Goal: Information Seeking & Learning: Understand process/instructions

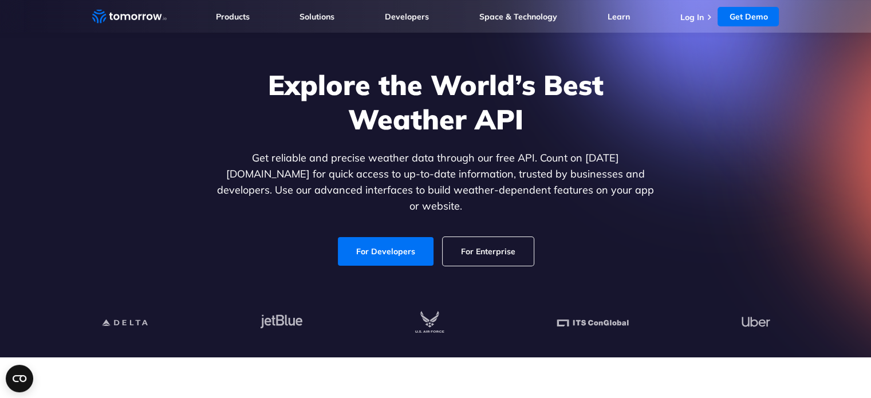
click at [399, 239] on link "For Developers" at bounding box center [386, 251] width 96 height 29
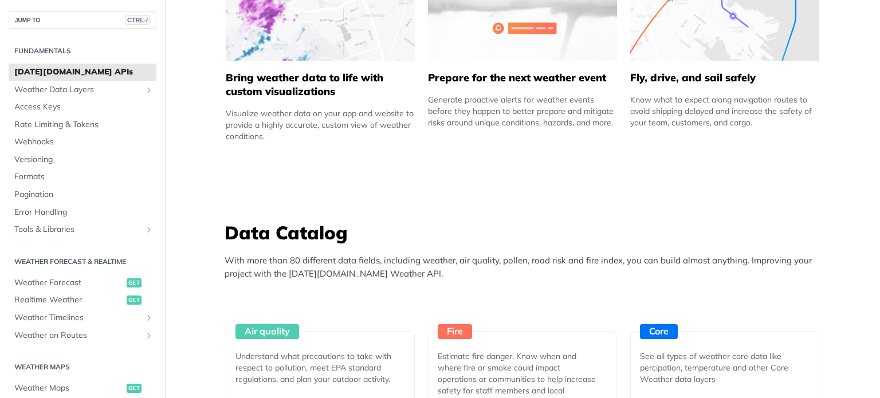
scroll to position [808, 0]
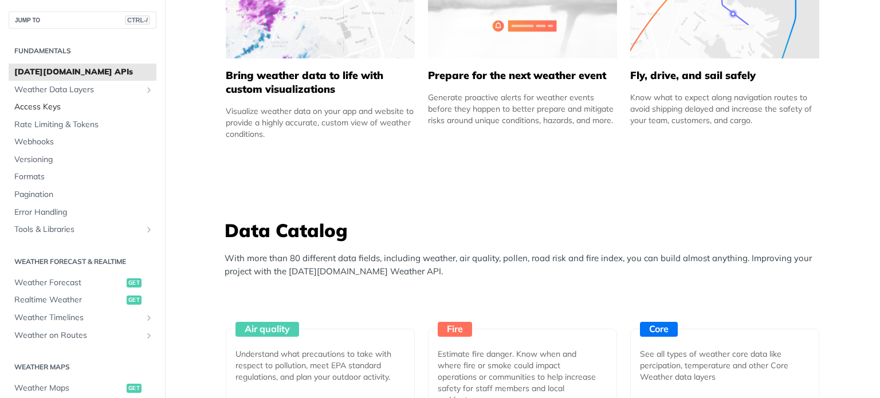
click at [73, 108] on span "Access Keys" at bounding box center [83, 106] width 139 height 11
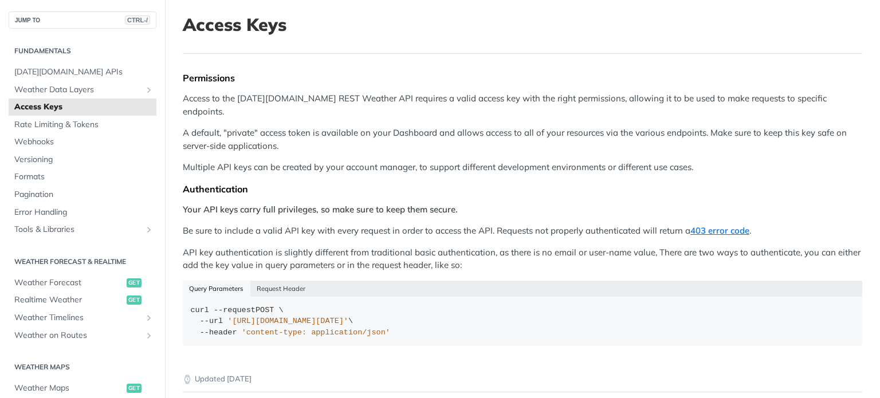
scroll to position [64, 0]
click at [272, 281] on button "Request Header" at bounding box center [281, 289] width 62 height 16
click at [222, 281] on button "Query Parameters" at bounding box center [217, 289] width 68 height 16
click at [44, 284] on span "Weather Forecast" at bounding box center [68, 282] width 109 height 11
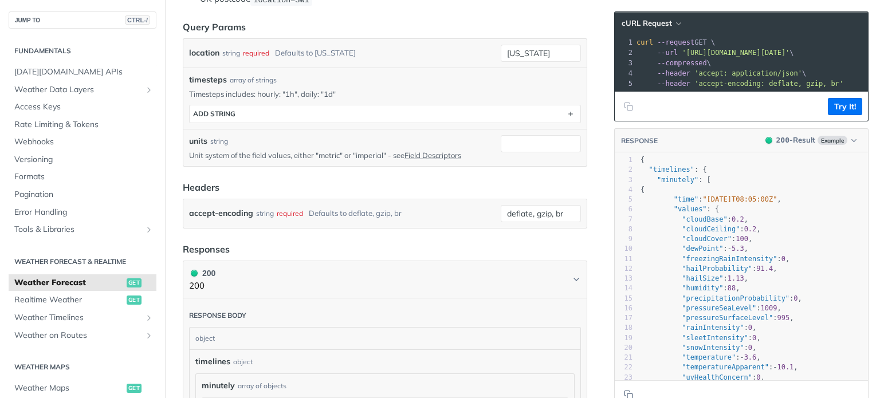
scroll to position [355, 0]
click at [508, 51] on input "[US_STATE]" at bounding box center [541, 53] width 80 height 17
click at [538, 50] on input "[US_STATE]" at bounding box center [541, 53] width 80 height 17
type input "n"
type input "[GEOGRAPHIC_DATA]"
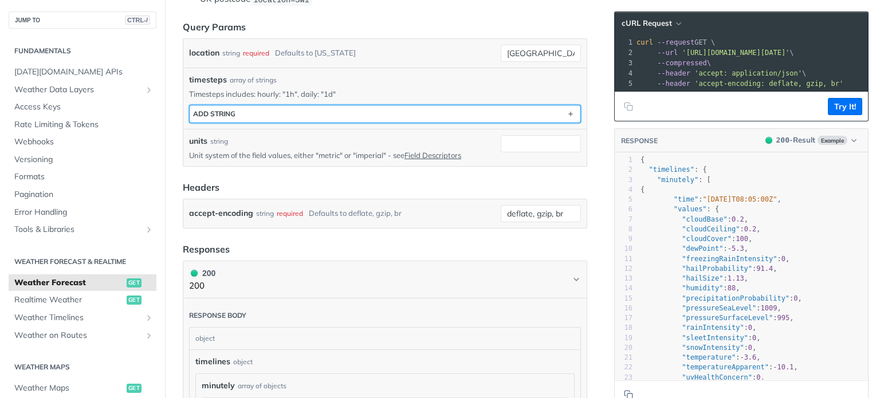
click at [435, 108] on button "ADD string" at bounding box center [385, 113] width 391 height 17
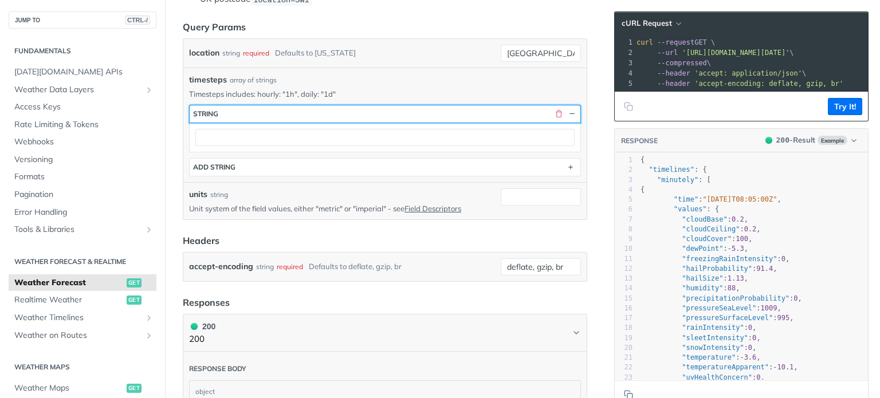
click at [357, 111] on button "string" at bounding box center [385, 113] width 391 height 17
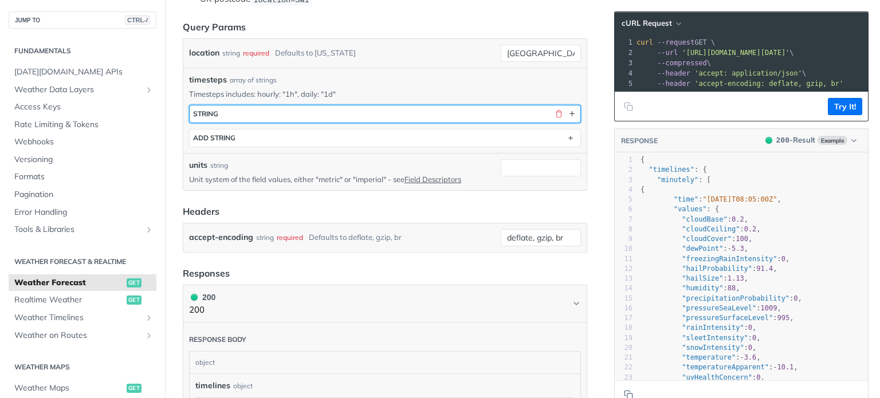
click at [286, 105] on button "string" at bounding box center [385, 113] width 391 height 17
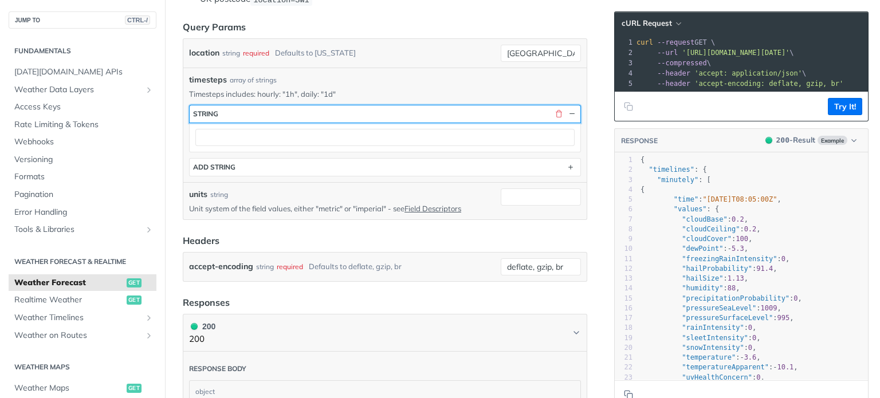
click at [286, 105] on button "string" at bounding box center [385, 113] width 391 height 17
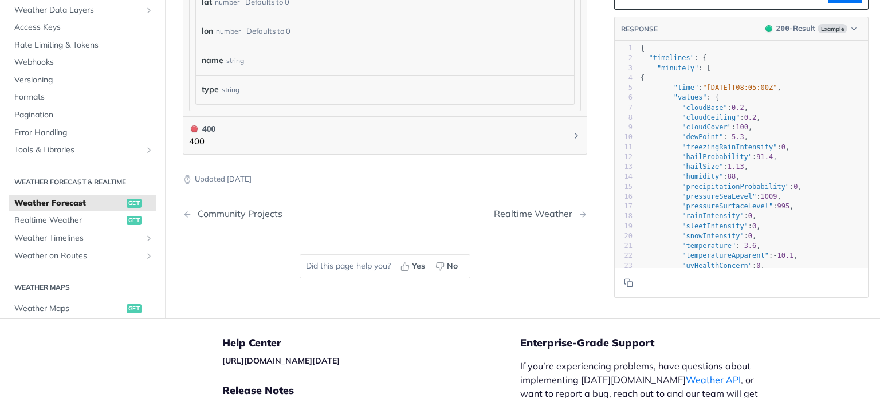
scroll to position [1185, 0]
click at [99, 215] on span "Realtime Weather" at bounding box center [68, 220] width 109 height 11
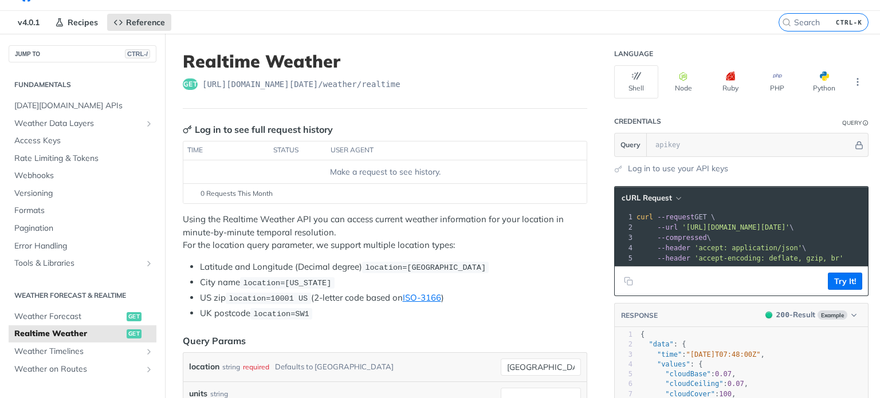
scroll to position [27, 0]
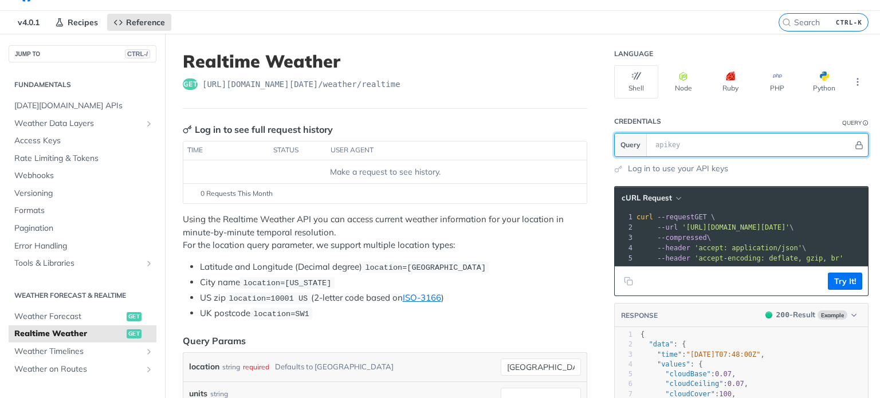
click at [678, 141] on input "text" at bounding box center [751, 144] width 203 height 23
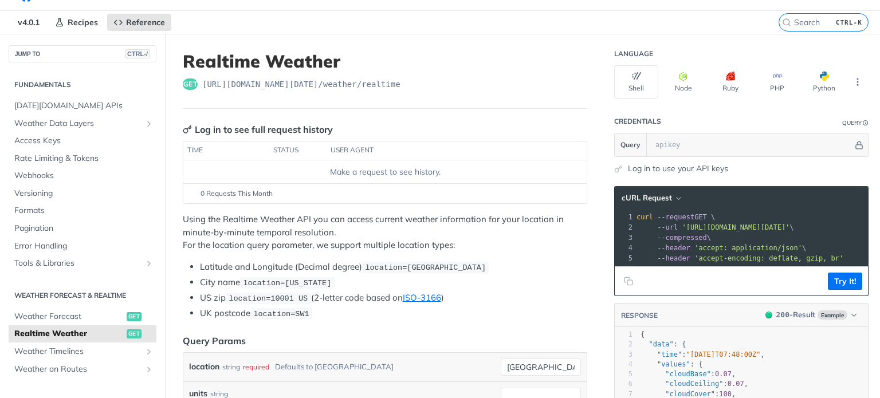
click at [663, 166] on link "Log in to use your API keys" at bounding box center [678, 169] width 100 height 12
